Goal: Task Accomplishment & Management: Manage account settings

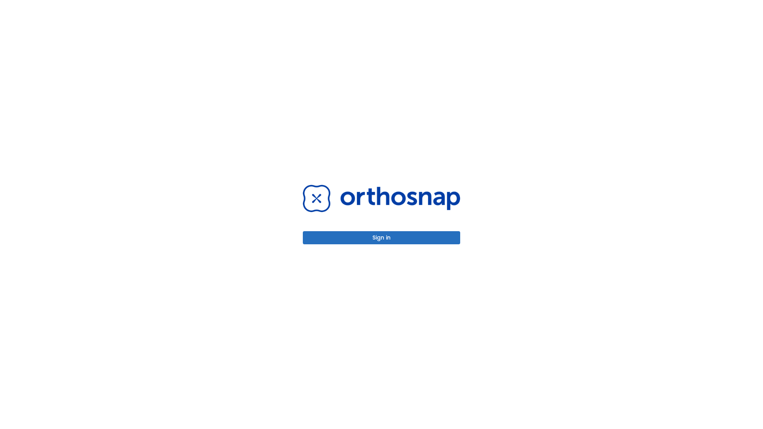
click at [381, 238] on button "Sign in" at bounding box center [381, 237] width 157 height 13
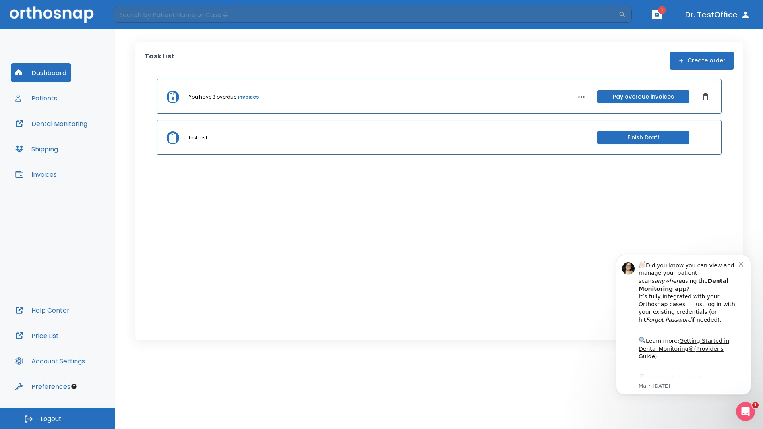
click at [58, 418] on span "Logout" at bounding box center [51, 419] width 21 height 9
